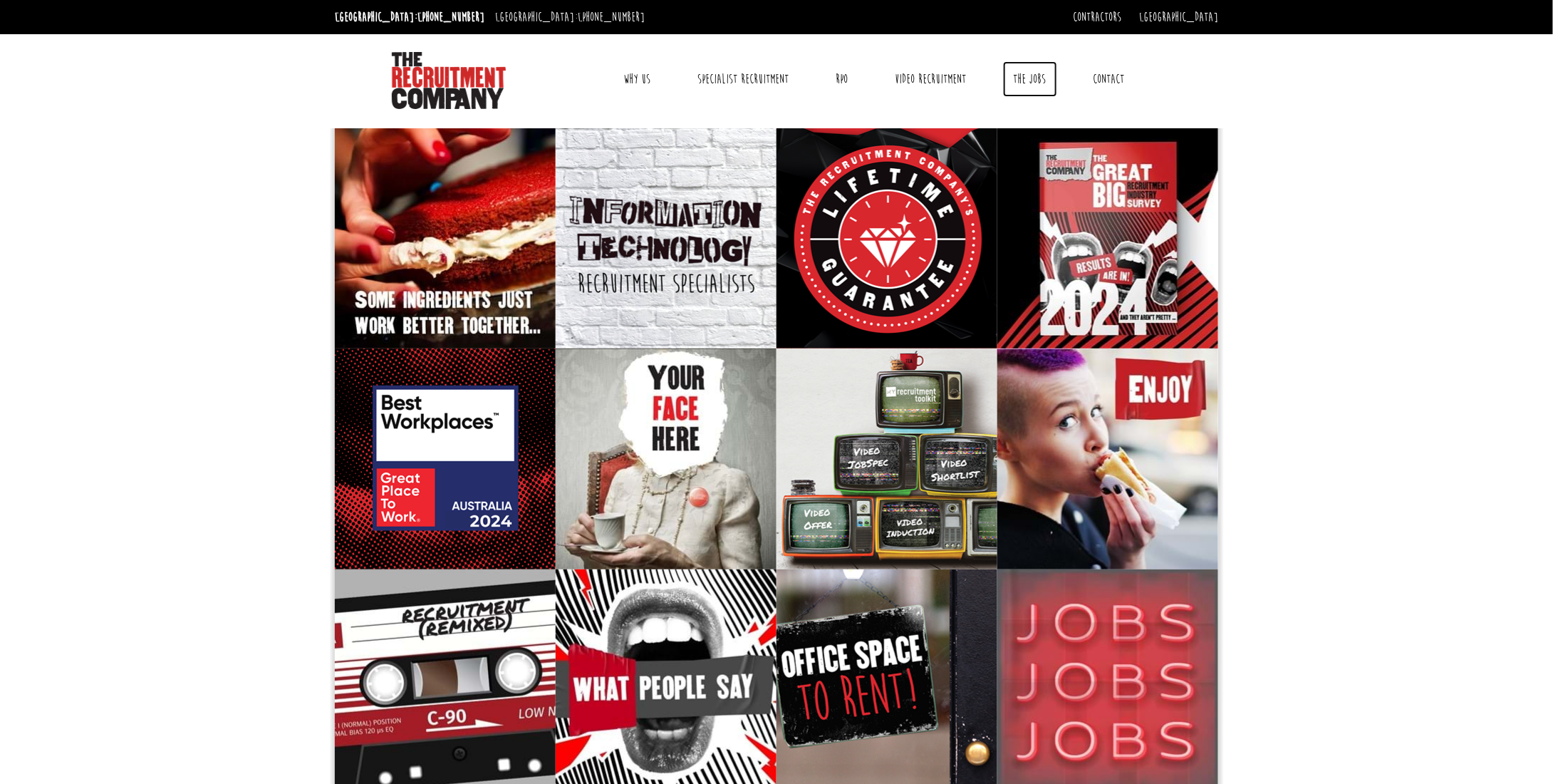
click at [1021, 83] on link "The Jobs" at bounding box center [1029, 78] width 54 height 35
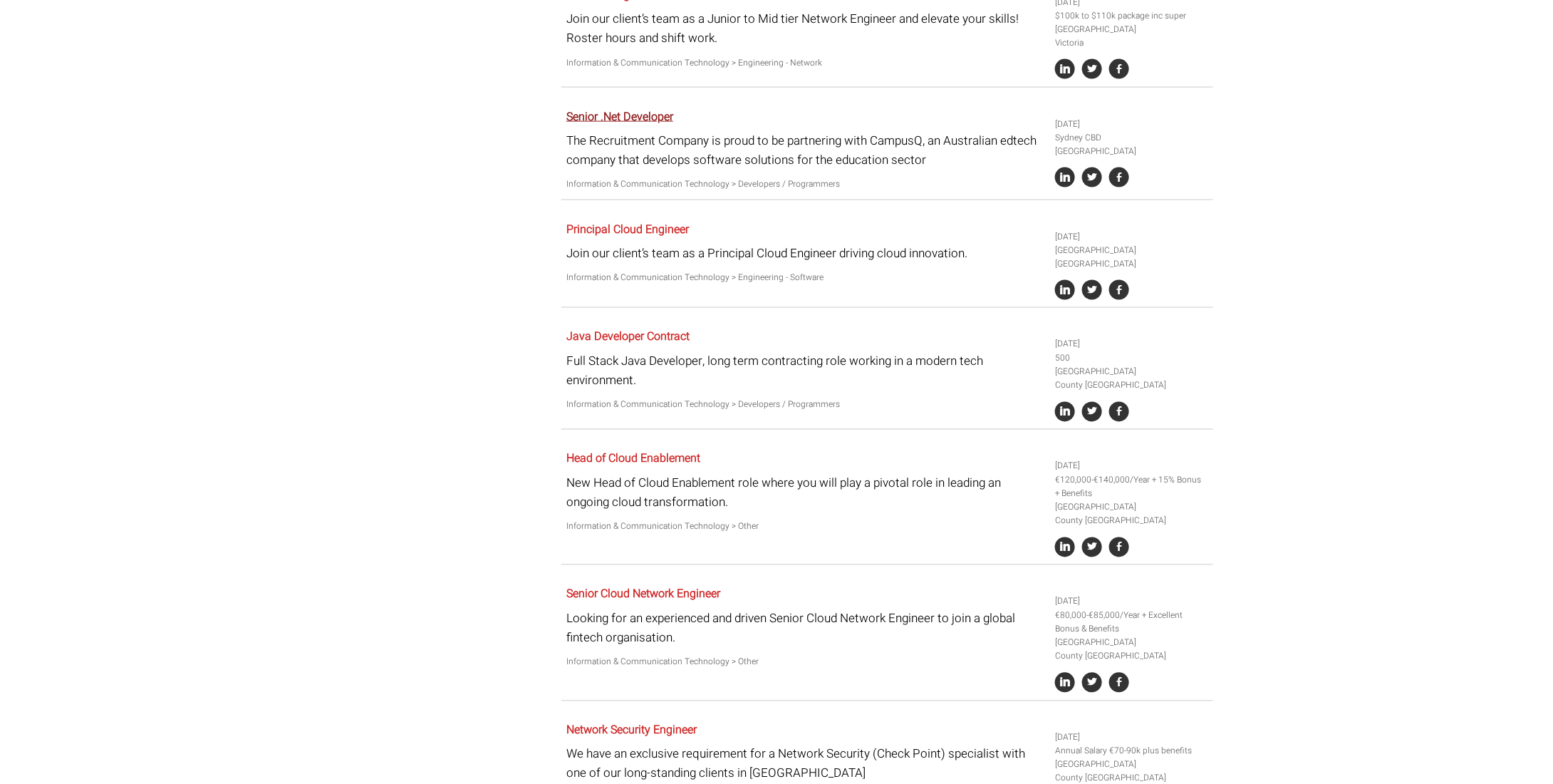
scroll to position [980, 0]
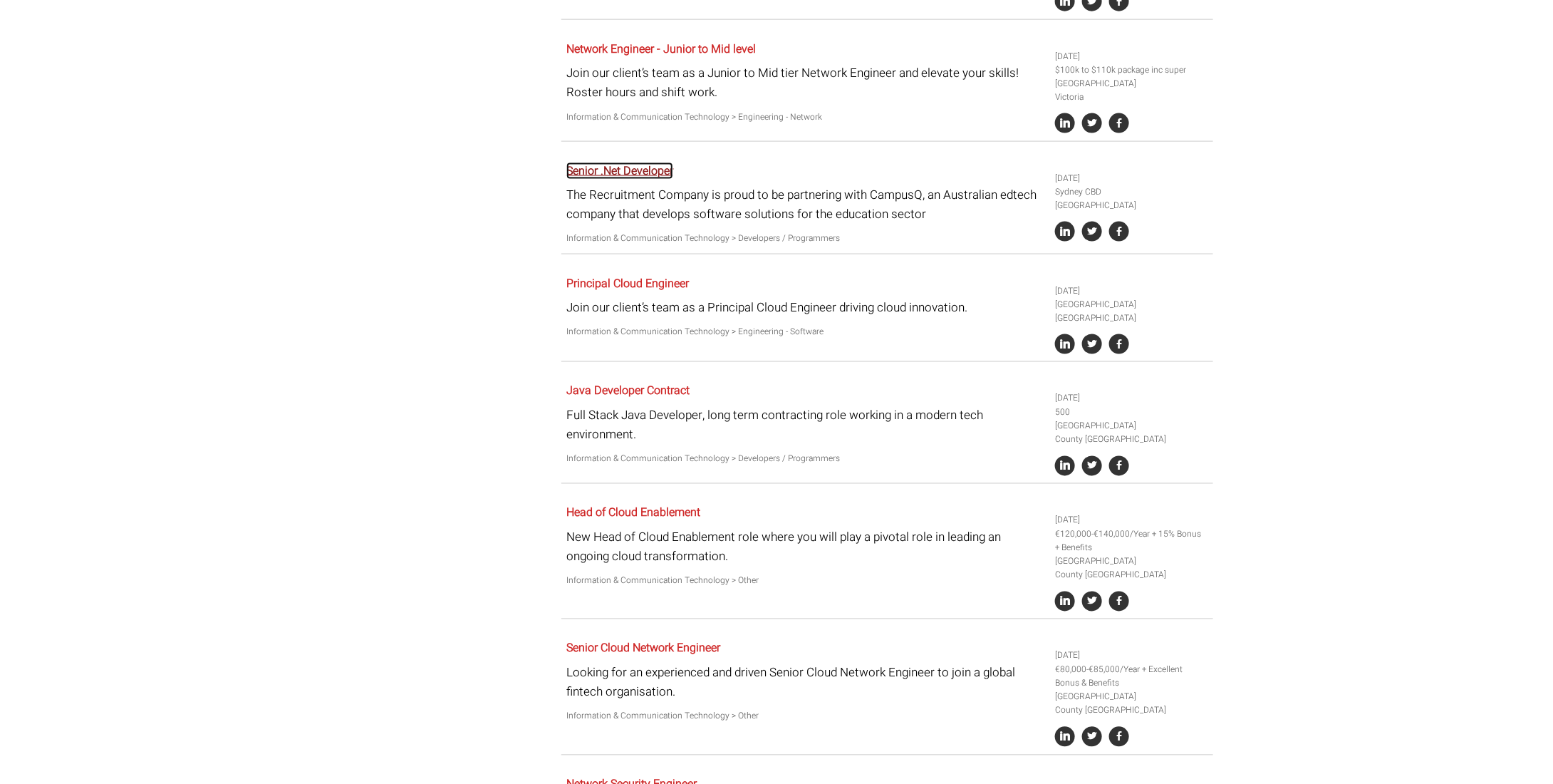
click at [604, 162] on link "Senior .Net Developer" at bounding box center [619, 170] width 107 height 17
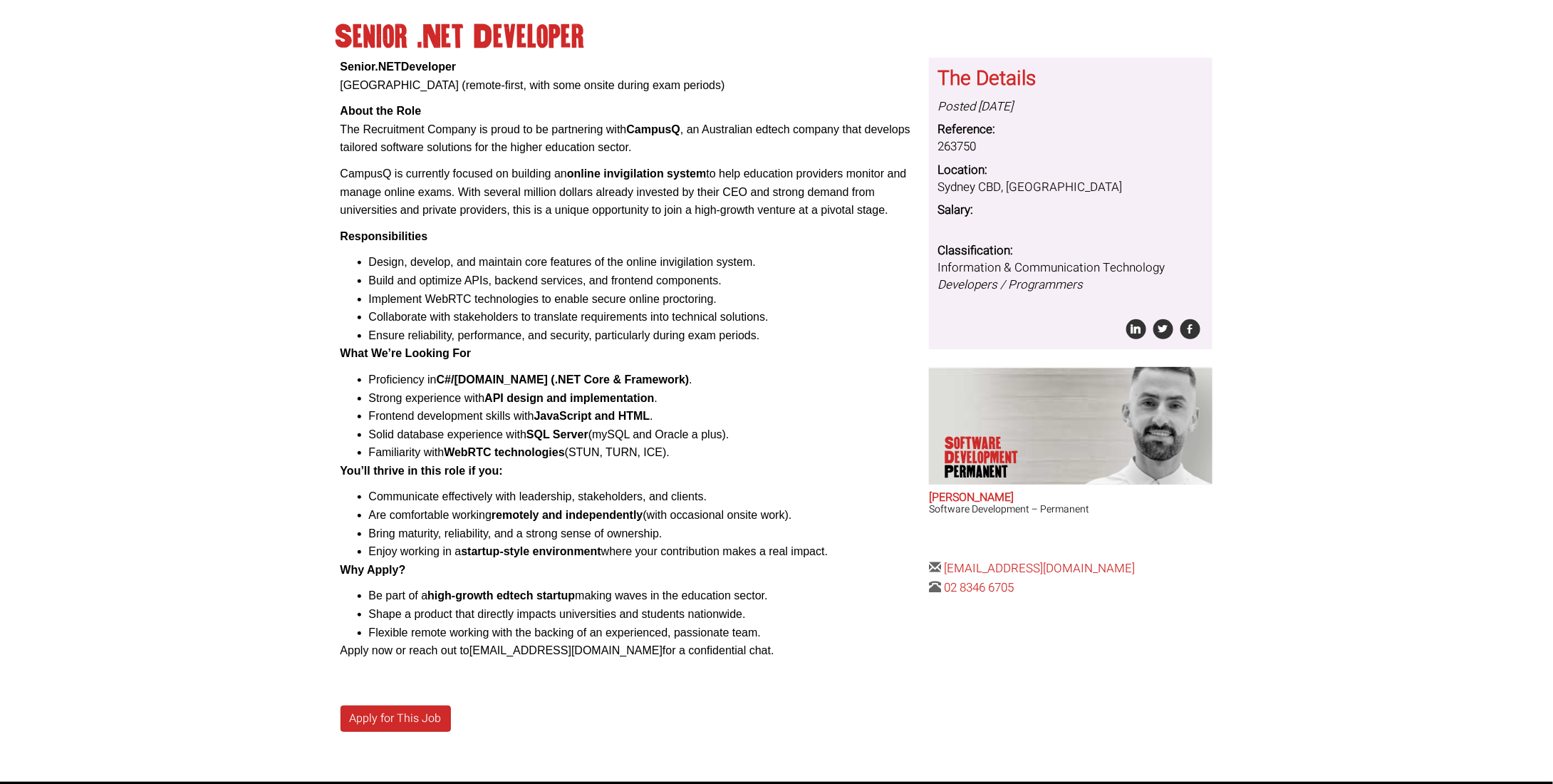
scroll to position [71, 0]
